Goal: Task Accomplishment & Management: Use online tool/utility

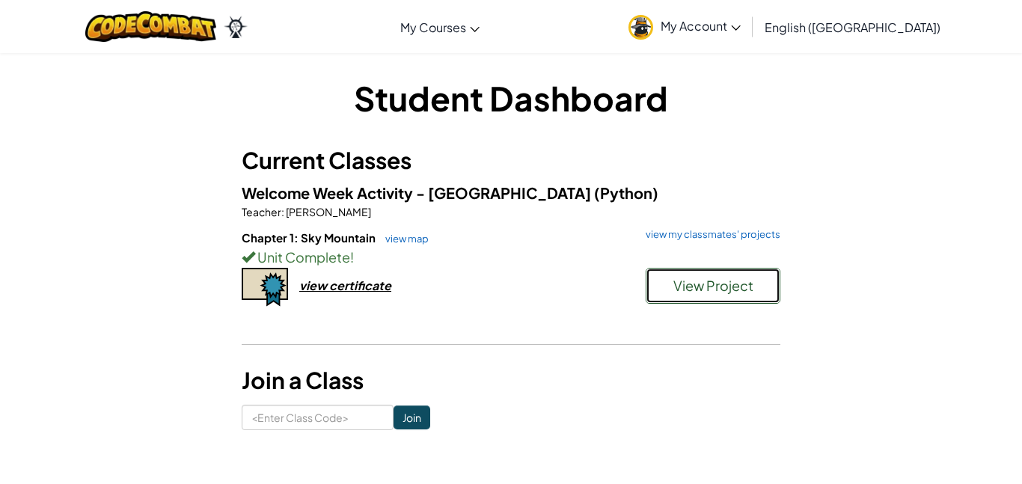
click at [667, 284] on button "View Project" at bounding box center [713, 286] width 135 height 36
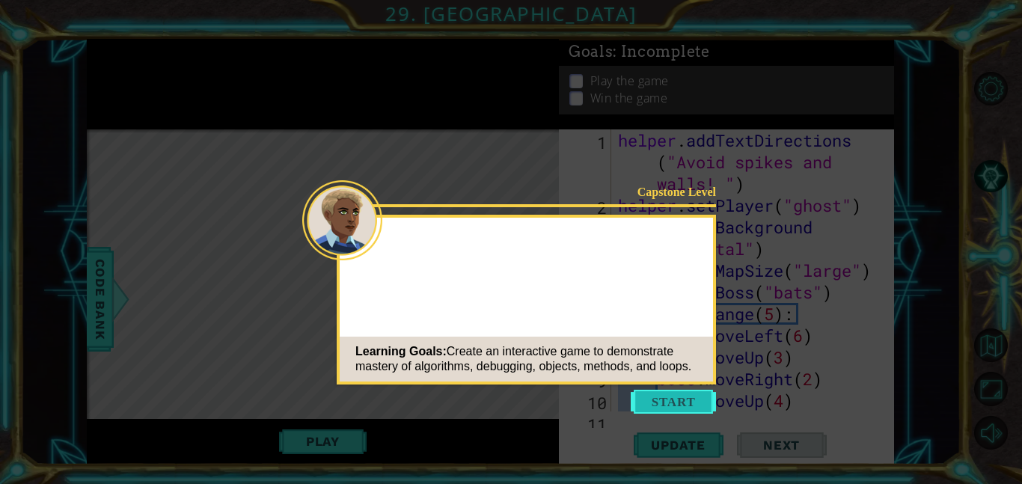
click at [676, 397] on button "Start" at bounding box center [673, 402] width 85 height 24
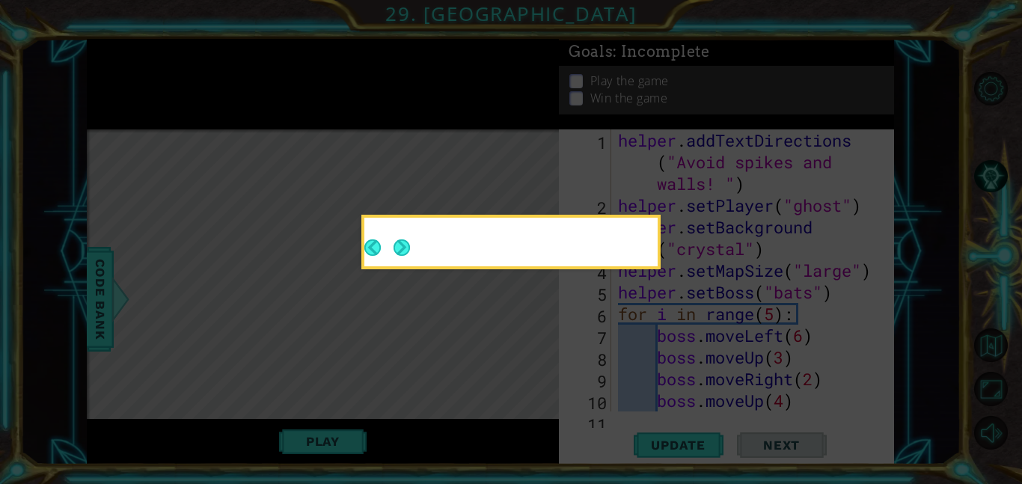
click at [674, 404] on icon at bounding box center [511, 242] width 1022 height 484
click at [404, 245] on button "Next" at bounding box center [402, 247] width 17 height 17
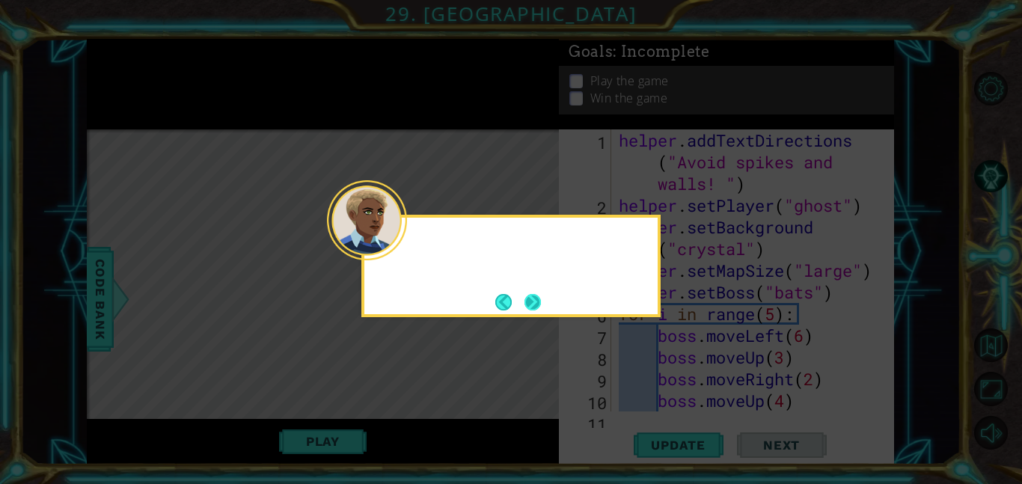
click at [544, 293] on div at bounding box center [510, 266] width 299 height 103
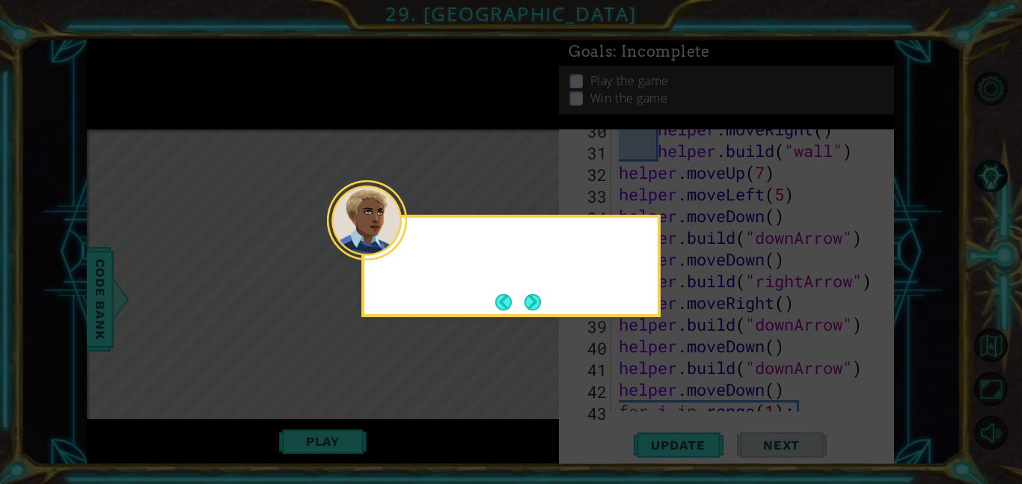
click at [539, 295] on button "Next" at bounding box center [533, 302] width 16 height 16
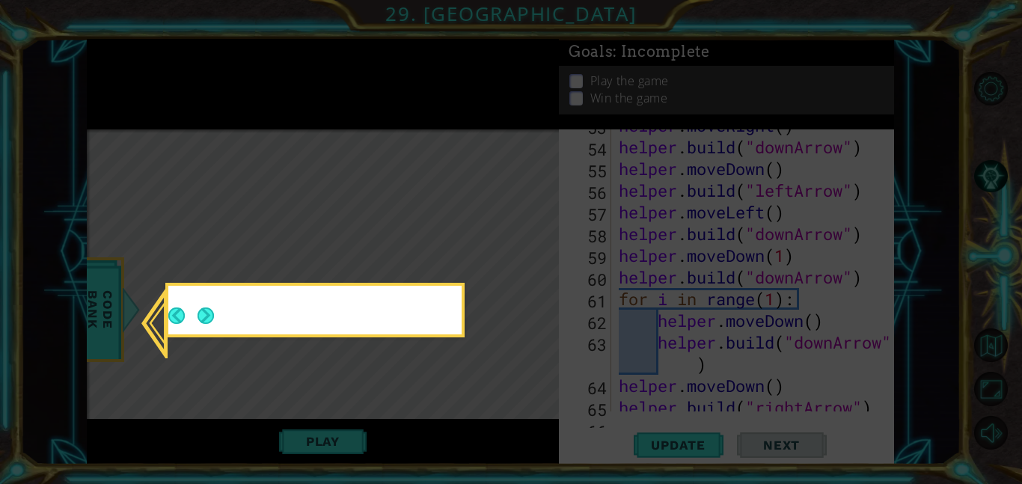
click at [533, 299] on icon at bounding box center [511, 242] width 1022 height 484
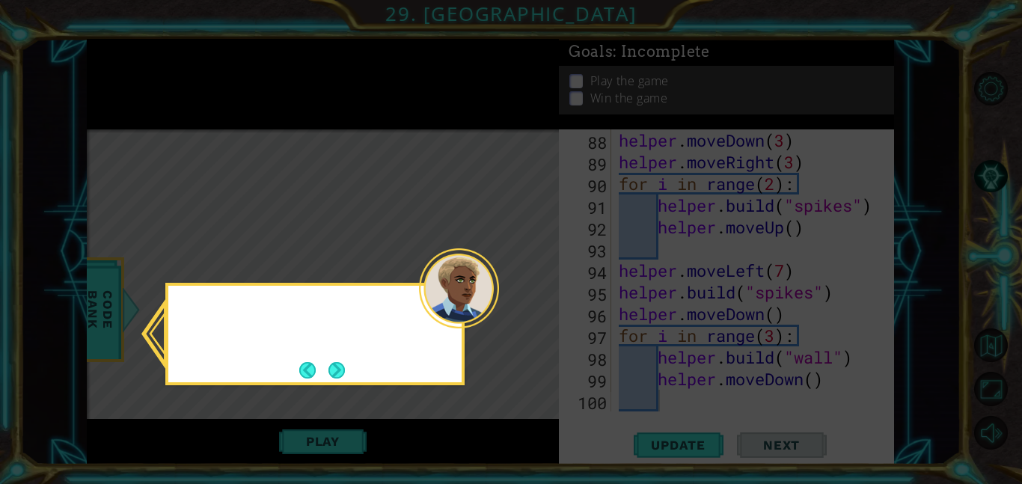
scroll to position [2083, 0]
click at [329, 364] on button "Next" at bounding box center [337, 370] width 16 height 16
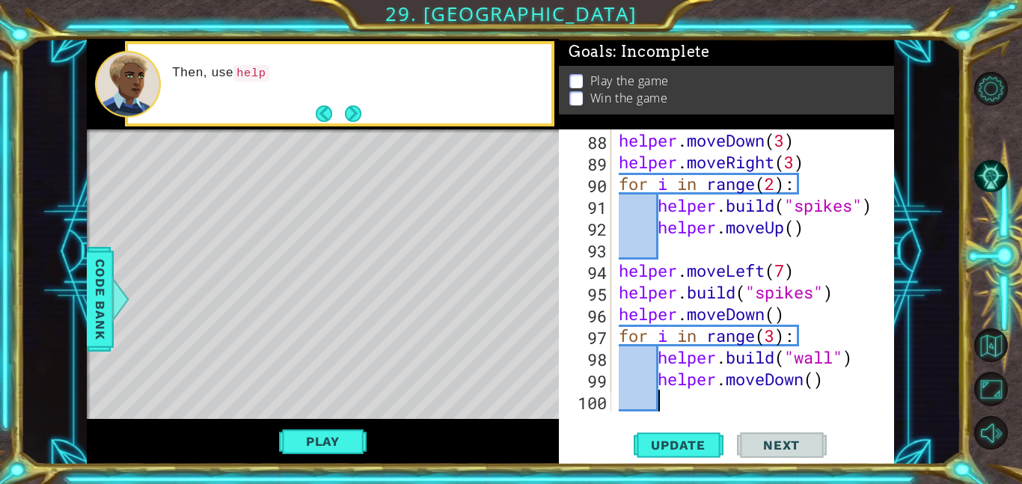
click at [345, 120] on button "Next" at bounding box center [352, 114] width 16 height 16
click at [345, 118] on button "Next" at bounding box center [353, 114] width 16 height 16
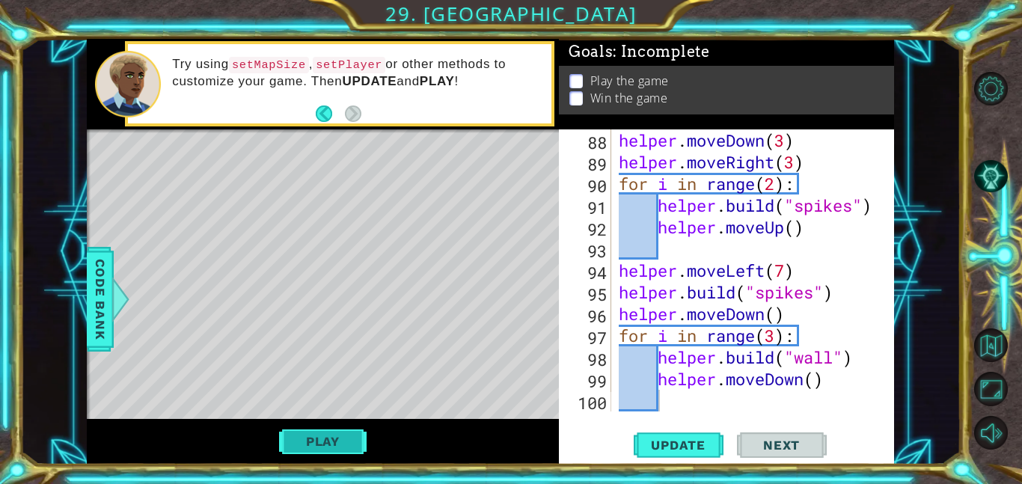
click at [346, 440] on button "Play" at bounding box center [323, 441] width 88 height 28
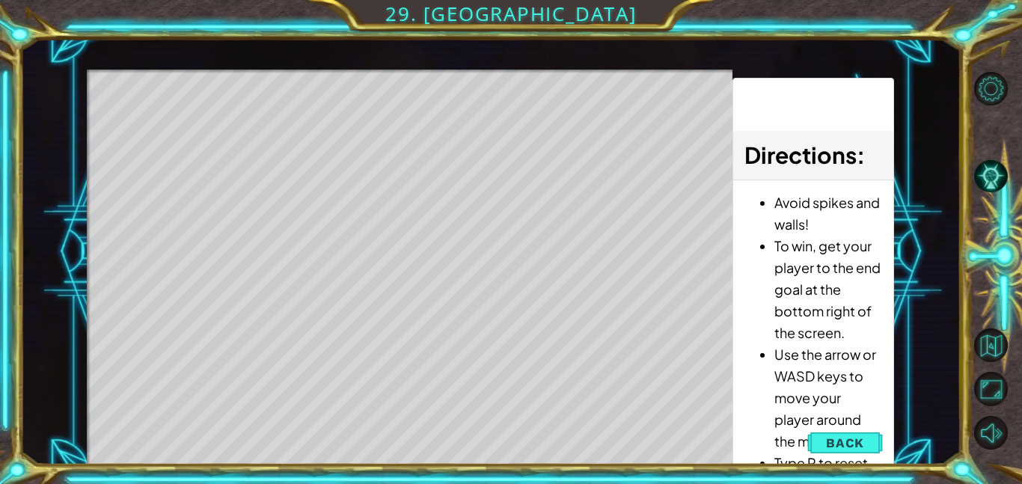
click at [842, 372] on li "Use the arrow or WASD keys to move your player around the map." at bounding box center [828, 397] width 108 height 109
click at [854, 361] on li "Use the arrow or WASD keys to move your player around the map." at bounding box center [828, 397] width 108 height 109
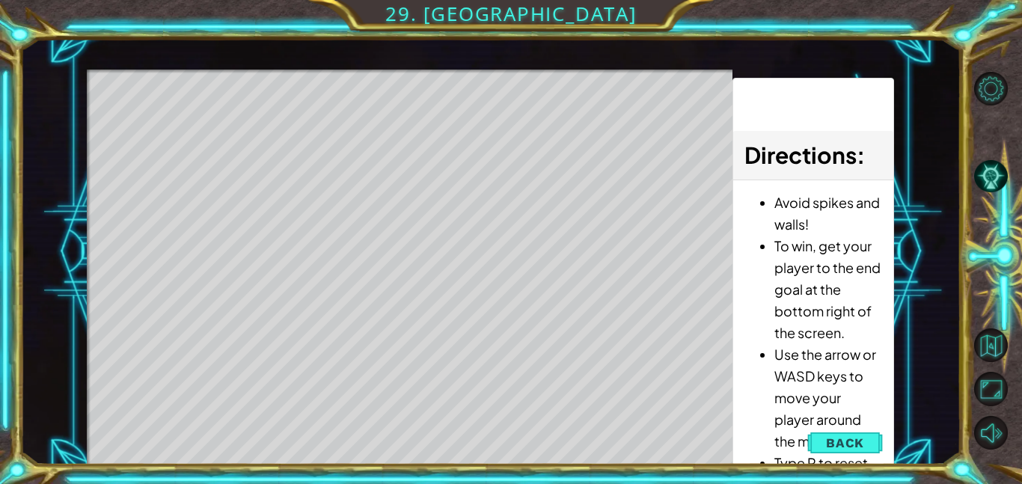
click at [854, 361] on li "Use the arrow or WASD keys to move your player around the map." at bounding box center [828, 397] width 108 height 109
click at [977, 387] on button "Maximize Browser" at bounding box center [991, 389] width 34 height 34
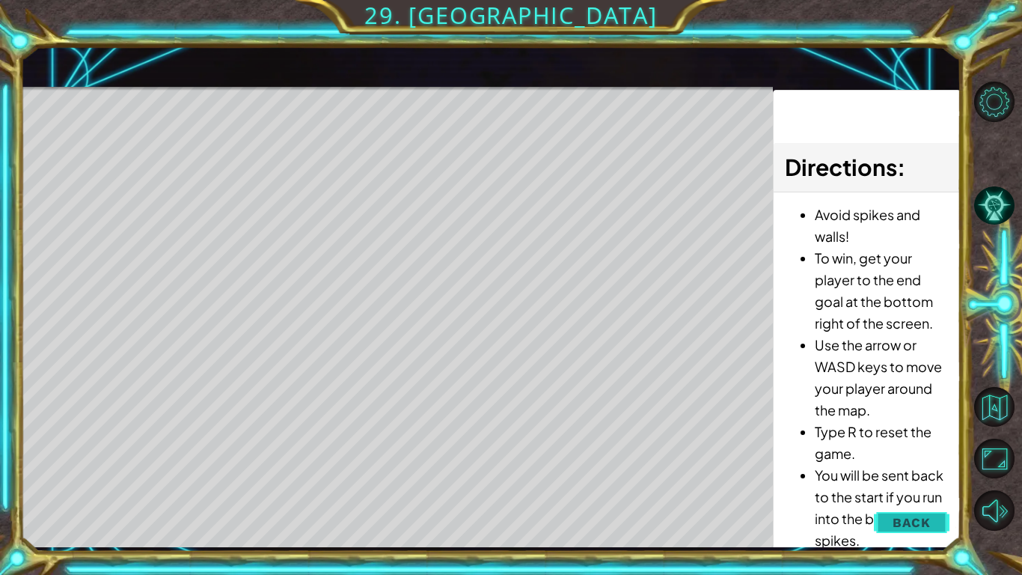
click at [897, 483] on span "Back" at bounding box center [912, 522] width 38 height 15
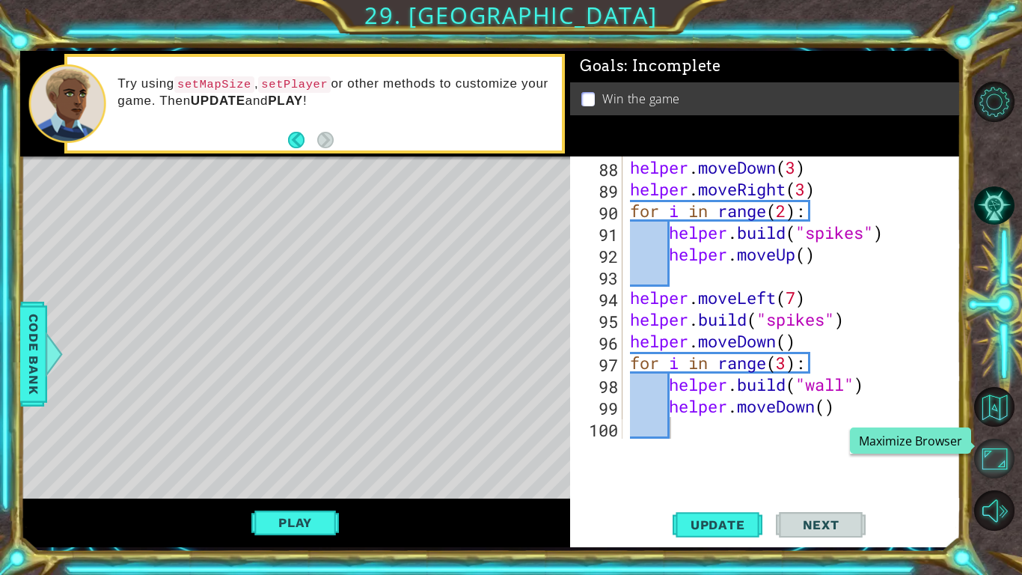
click at [980, 446] on button "Maximize Browser" at bounding box center [994, 459] width 40 height 40
